Goal: Contribute content: Add original content to the website for others to see

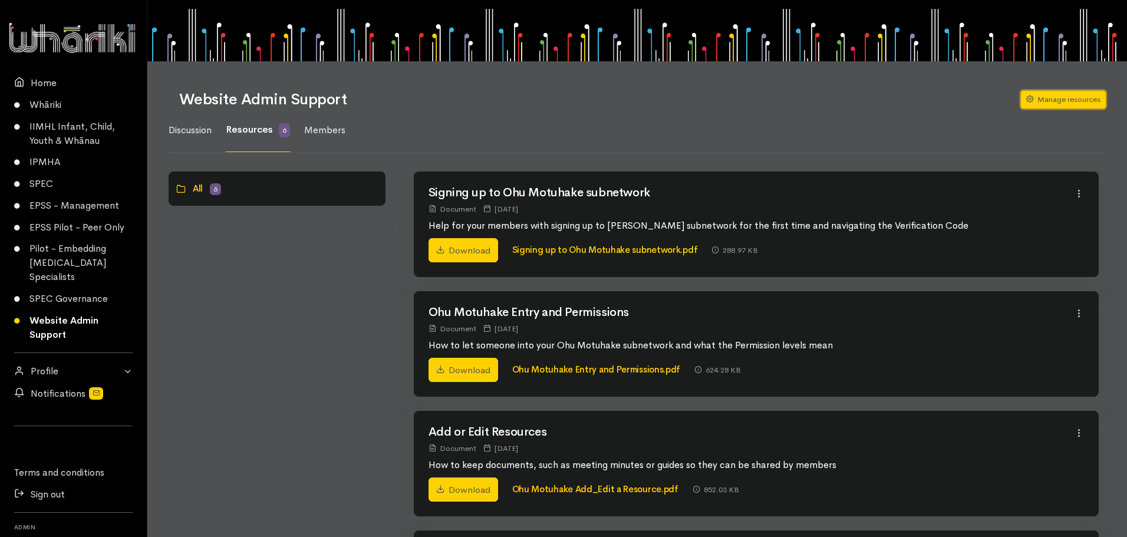
click at [1051, 94] on link "Manage resources" at bounding box center [1063, 100] width 85 height 18
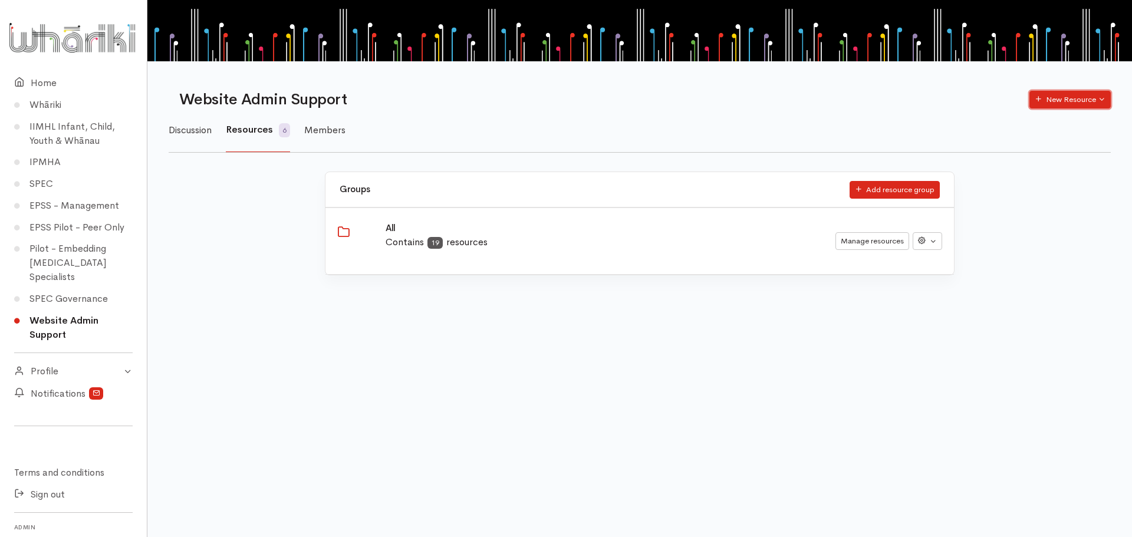
click at [1063, 92] on button "New Resource" at bounding box center [1069, 100] width 81 height 18
click at [1054, 119] on link "New internal resource" at bounding box center [1055, 124] width 119 height 21
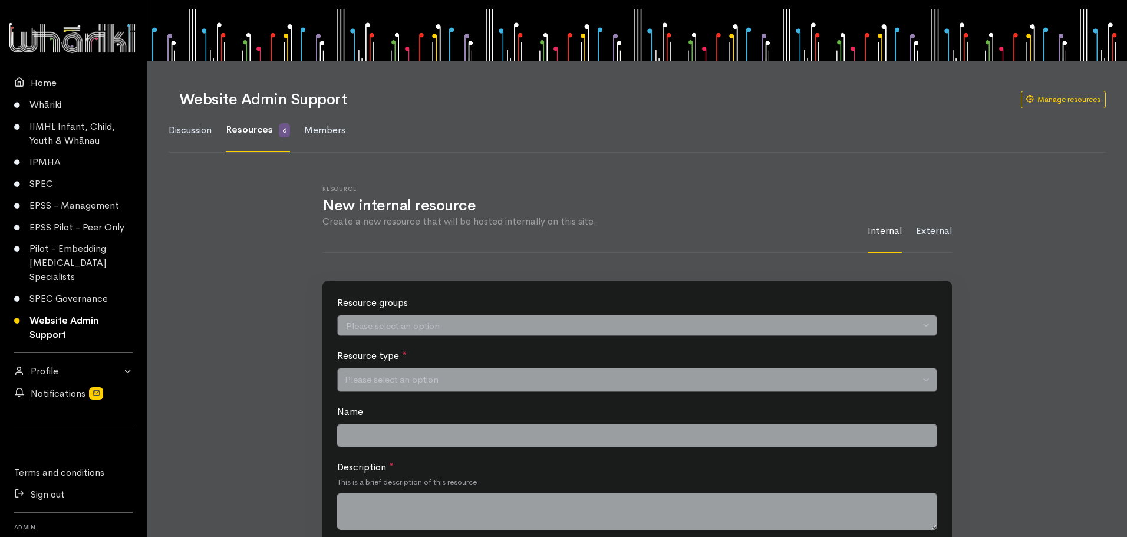
click at [467, 331] on input "search" at bounding box center [632, 327] width 575 height 14
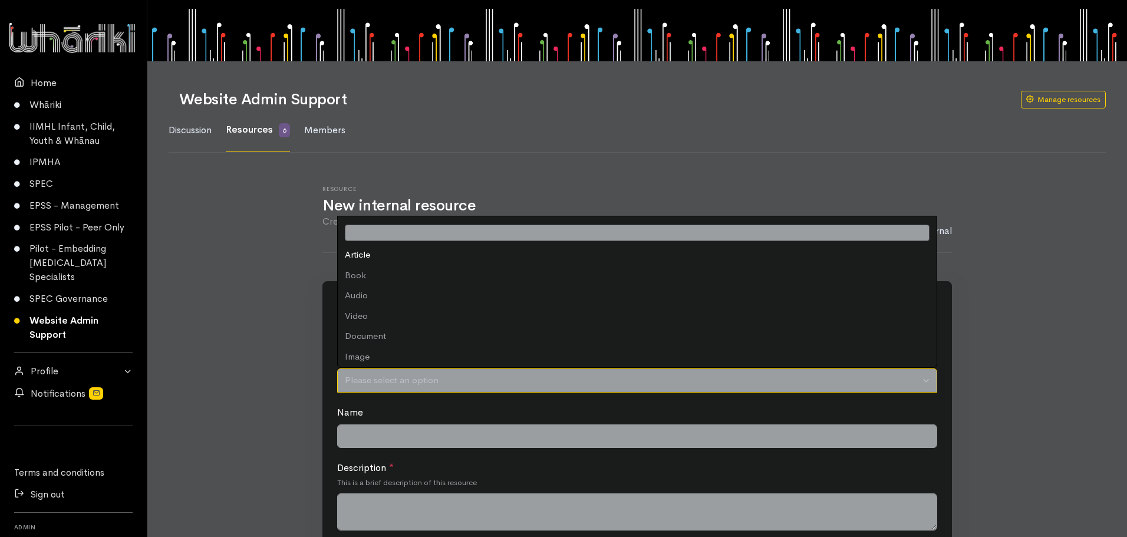
click at [370, 381] on span "Please select an option" at bounding box center [392, 381] width 94 height 14
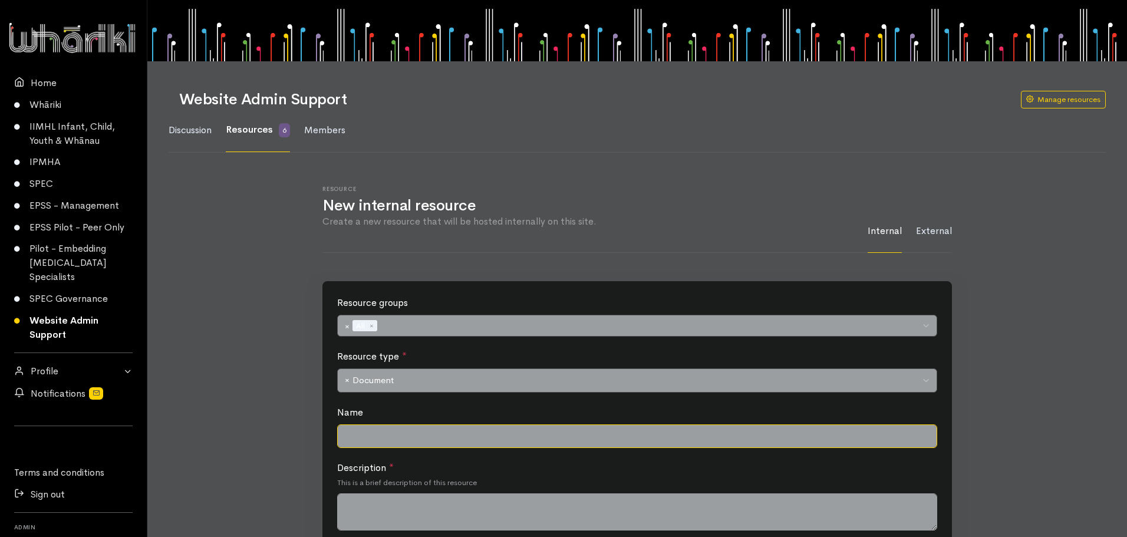
click at [389, 439] on input "Name" at bounding box center [637, 437] width 600 height 24
click at [396, 435] on input "Signing up to Ohu Motuhake subnetwork" at bounding box center [637, 437] width 600 height 24
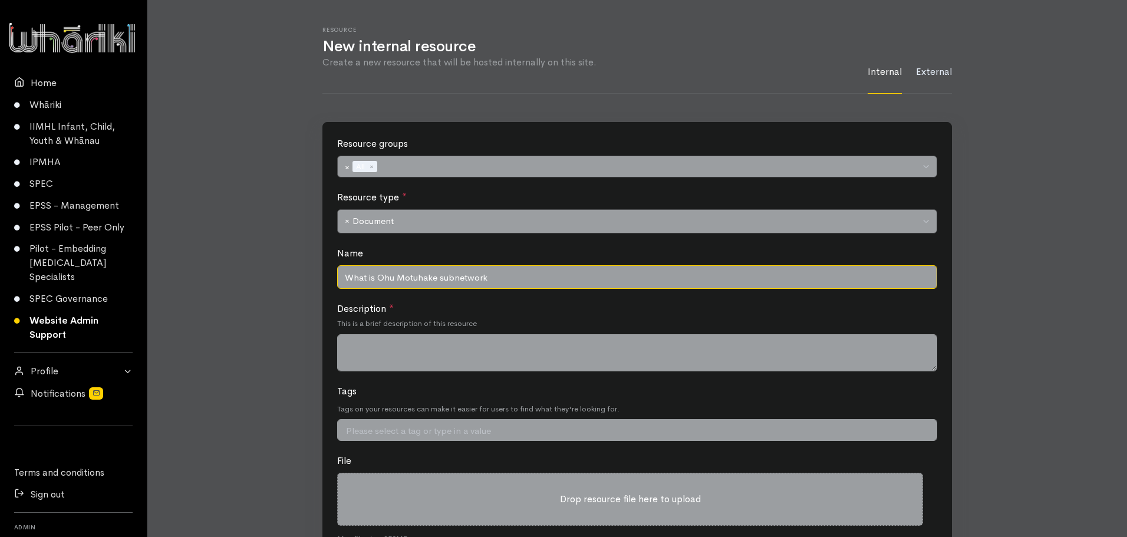
scroll to position [177, 0]
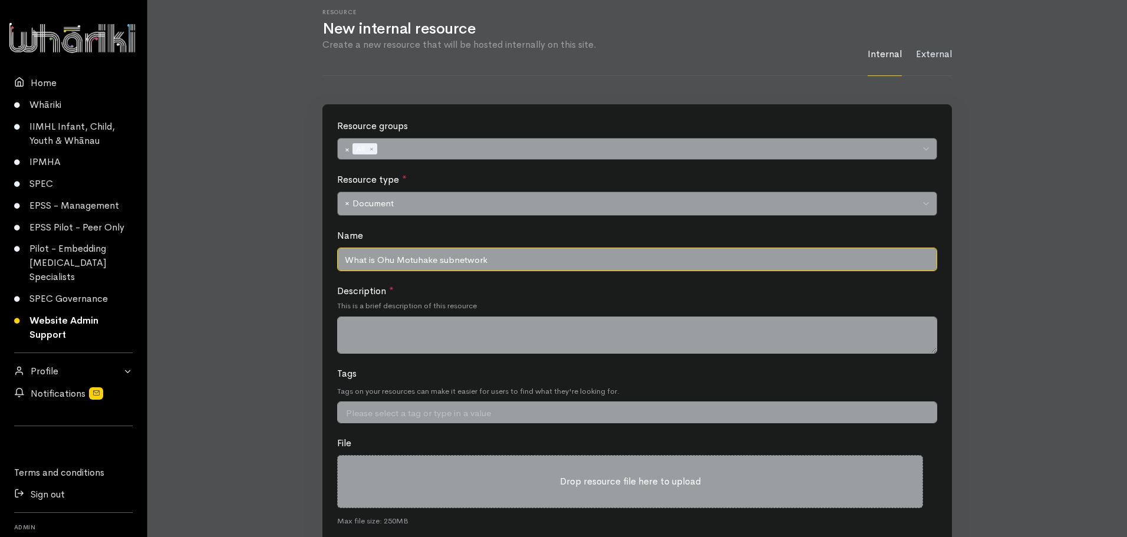
type input "What is Ohu Motuhake subnetwork"
click at [445, 318] on textarea "Description *" at bounding box center [637, 335] width 600 height 37
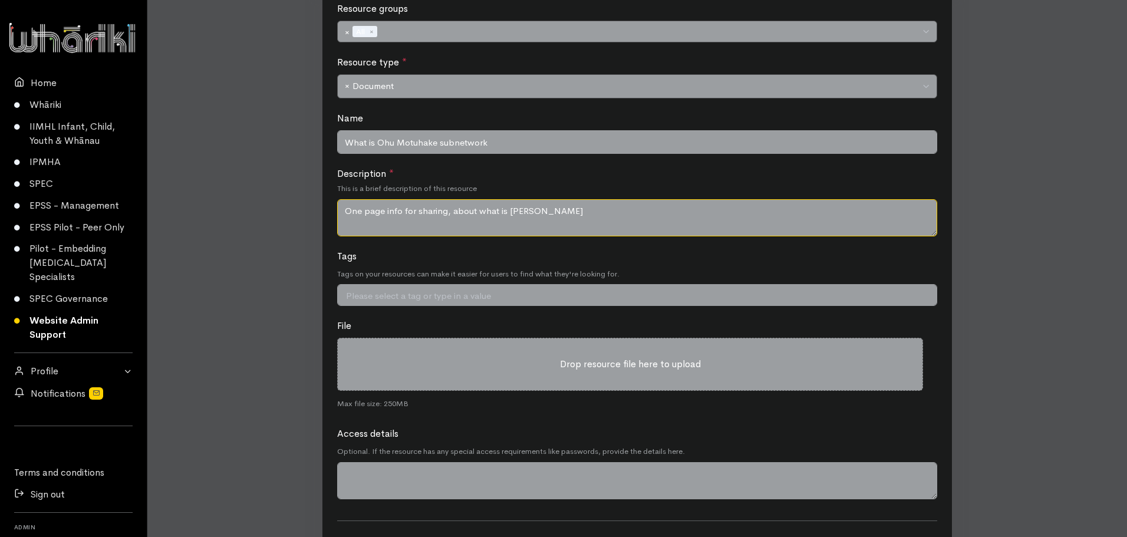
scroll to position [295, 0]
type textarea "One page info for sharing, about what is Ohu Motuhake"
click at [656, 364] on span "Drop resource file here to upload" at bounding box center [630, 363] width 141 height 12
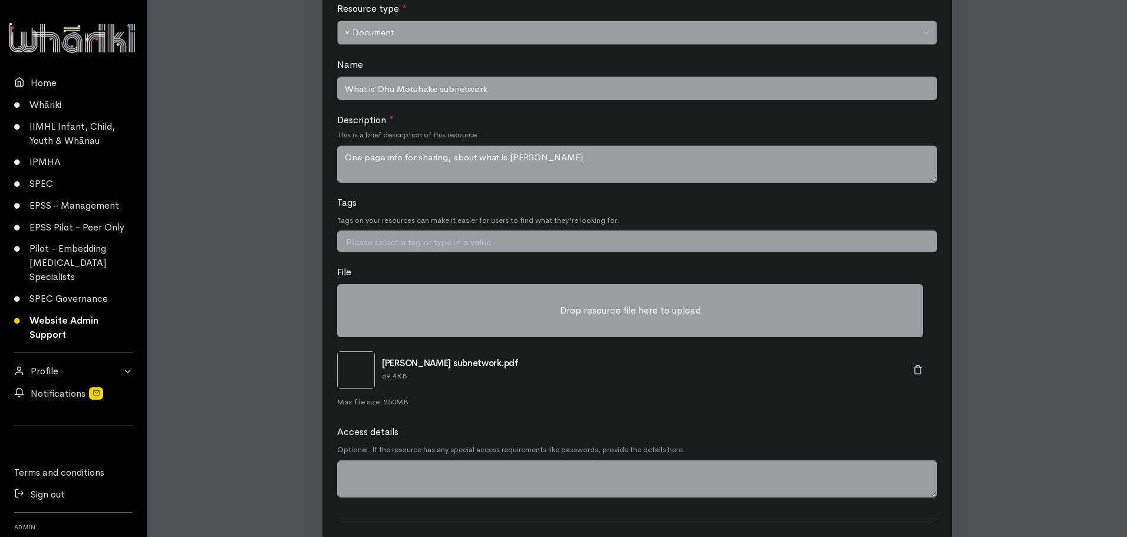
scroll to position [409, 0]
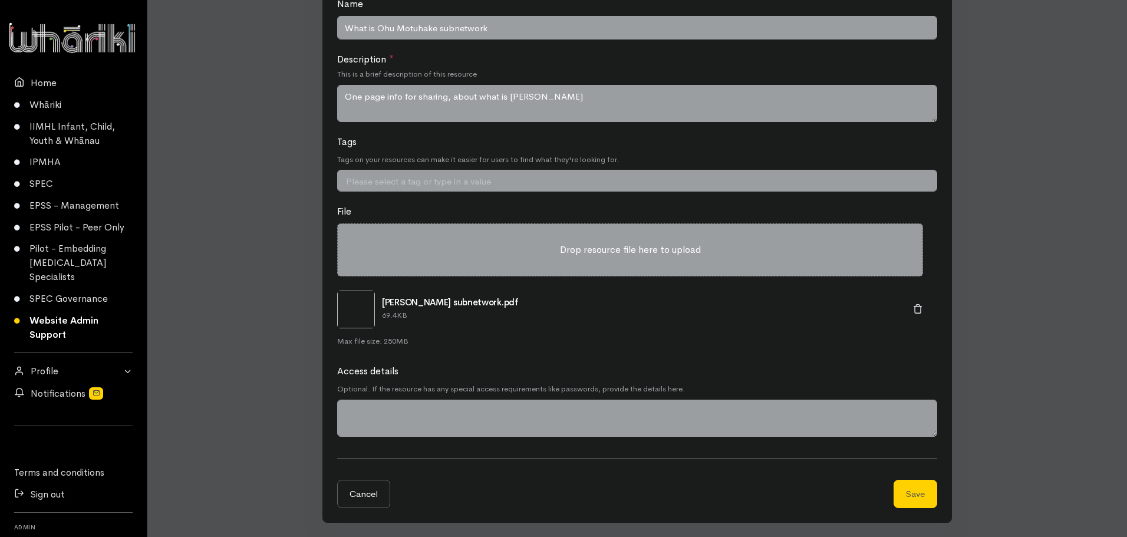
click at [913, 308] on div "Remove" at bounding box center [918, 309] width 24 height 17
click at [918, 308] on icon at bounding box center [918, 309] width 10 height 10
click at [853, 332] on link "Remove" at bounding box center [876, 331] width 93 height 21
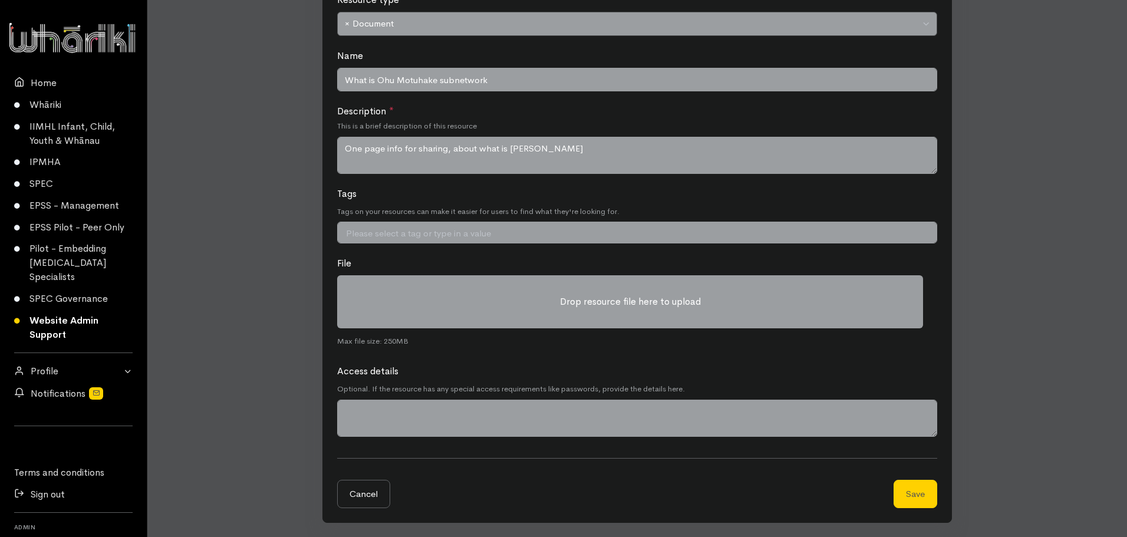
click at [647, 300] on span "Drop resource file here to upload" at bounding box center [630, 301] width 141 height 12
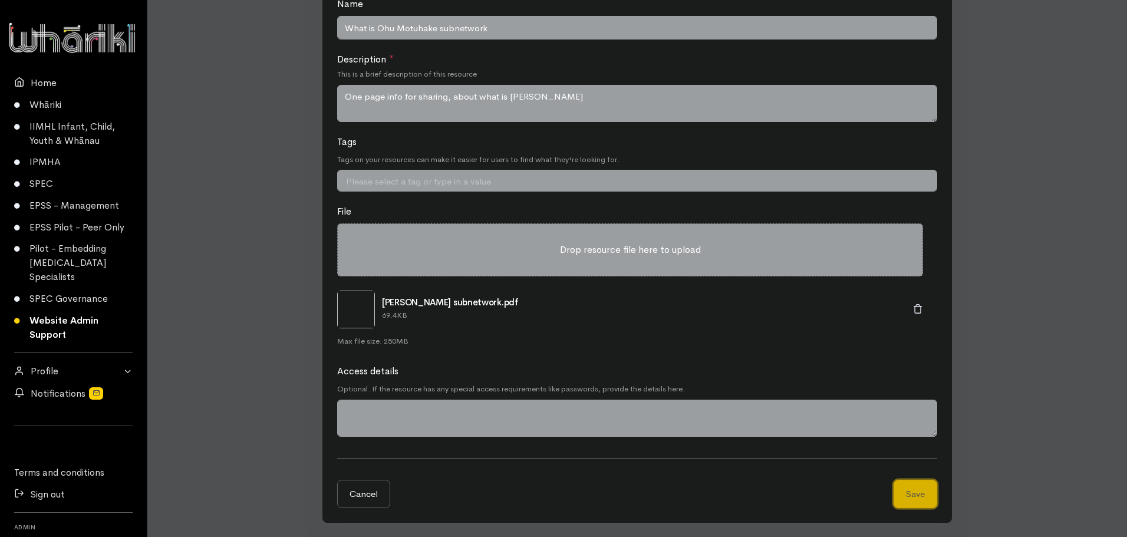
click at [907, 502] on button "Save" at bounding box center [916, 494] width 44 height 29
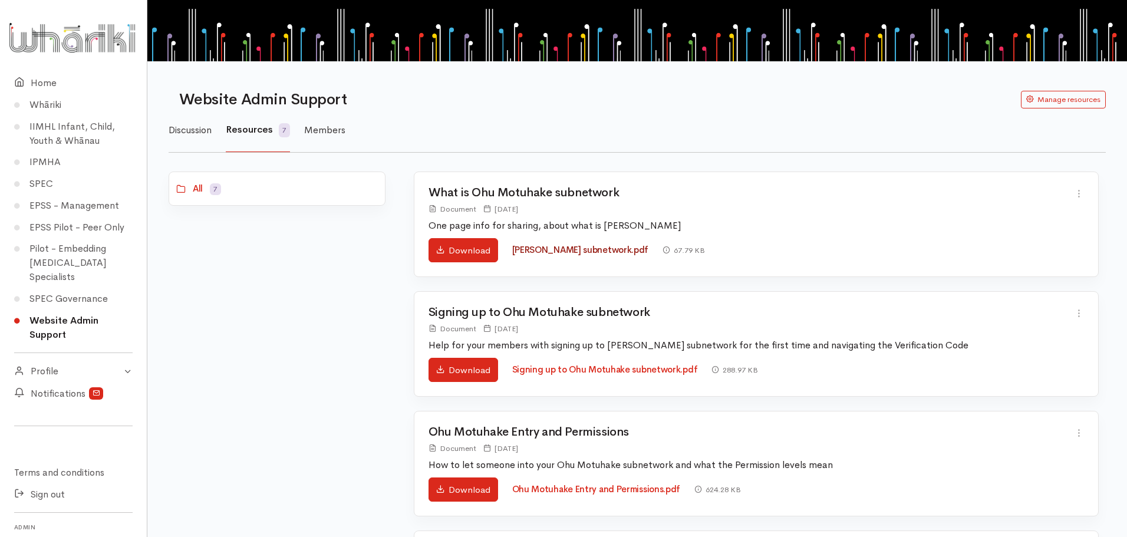
click at [636, 251] on link "Join Ohu Motuhake subnetwork.pdf" at bounding box center [580, 249] width 137 height 11
